Goal: Find specific page/section: Find specific page/section

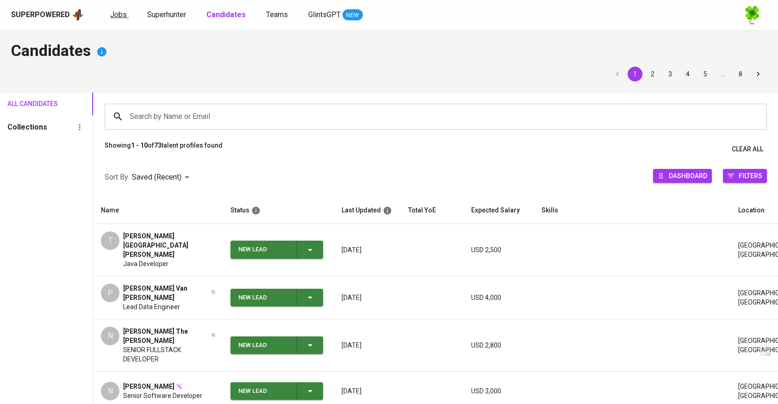
click at [125, 16] on link "Jobs" at bounding box center [119, 15] width 19 height 12
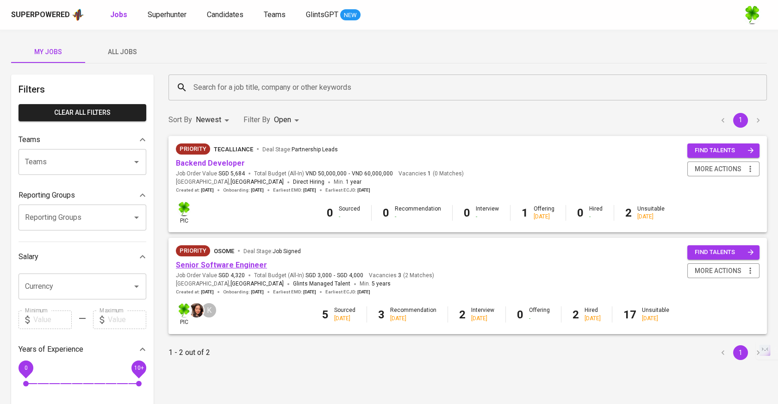
click at [220, 265] on link "Senior Software Engineer" at bounding box center [221, 264] width 91 height 9
click at [248, 265] on link "Senior Software Engineer" at bounding box center [221, 264] width 91 height 9
